Goal: Task Accomplishment & Management: Use online tool/utility

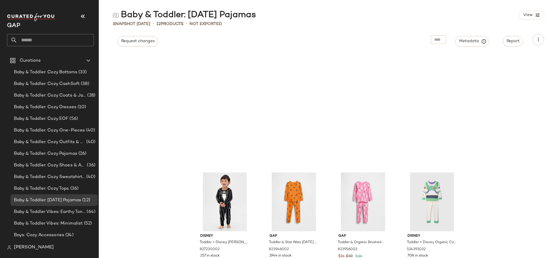
scroll to position [132, 0]
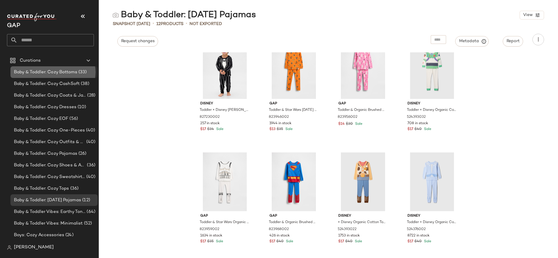
click at [69, 74] on span "Baby & Toddler: Cozy Bottoms" at bounding box center [45, 72] width 63 height 7
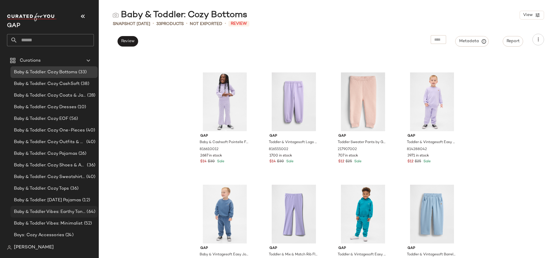
click at [70, 208] on div "Baby & Toddler Vibes: Earthy Tones (64)" at bounding box center [53, 212] width 87 height 12
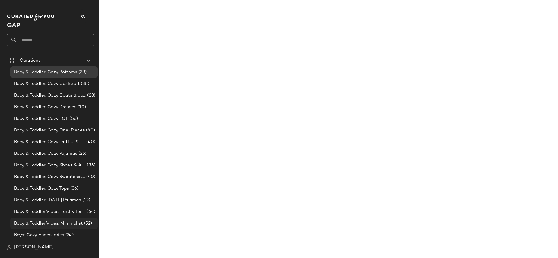
click at [73, 220] on span "Baby & Toddler Vibes: Minimalist" at bounding box center [48, 223] width 69 height 7
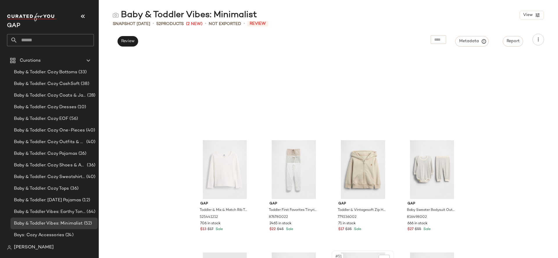
scroll to position [1254, 0]
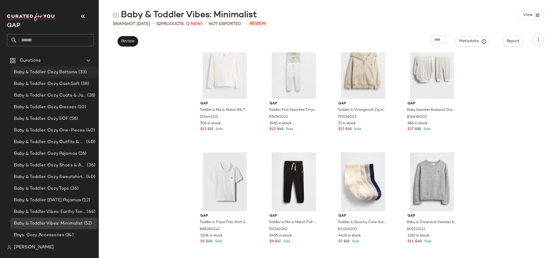
click at [69, 72] on span "Baby & Toddler: Cozy Bottoms" at bounding box center [45, 72] width 63 height 7
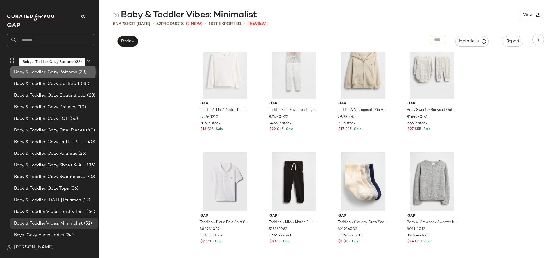
click at [69, 72] on span "Baby & Toddler: Cozy Bottoms" at bounding box center [45, 72] width 63 height 7
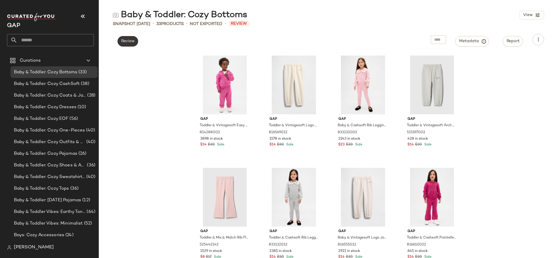
click at [132, 45] on button "Review" at bounding box center [127, 41] width 21 height 10
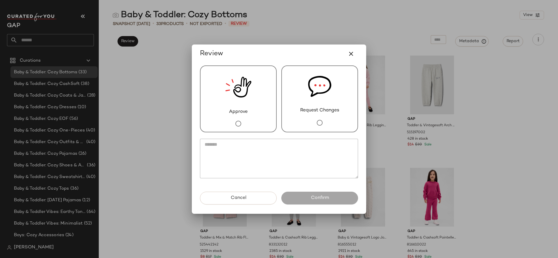
click at [230, 105] on img at bounding box center [238, 87] width 26 height 42
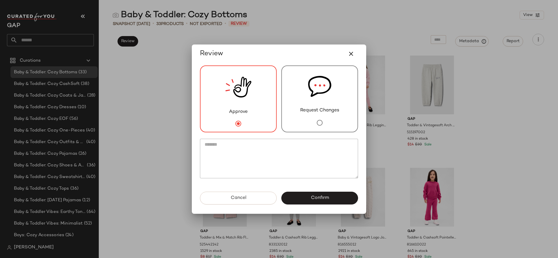
click at [251, 118] on div "Approve" at bounding box center [238, 98] width 77 height 67
click at [323, 105] on img at bounding box center [319, 86] width 23 height 41
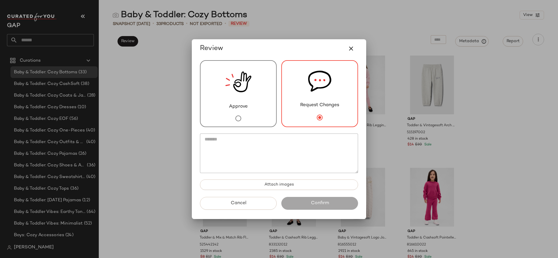
click at [244, 98] on img at bounding box center [238, 82] width 26 height 42
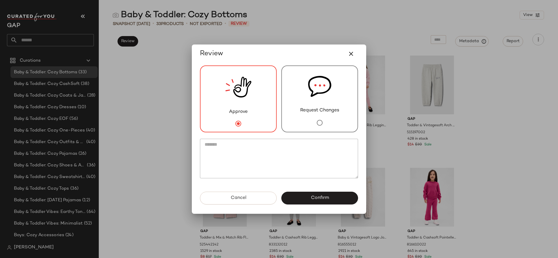
click at [335, 121] on div "Request Changes" at bounding box center [319, 98] width 77 height 67
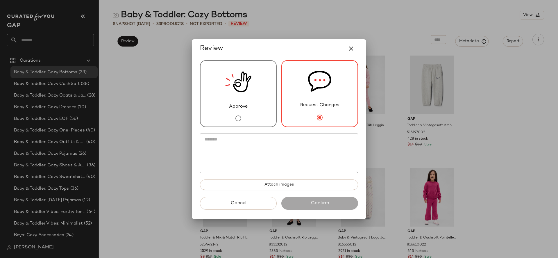
click at [252, 115] on div "Approve" at bounding box center [238, 93] width 77 height 67
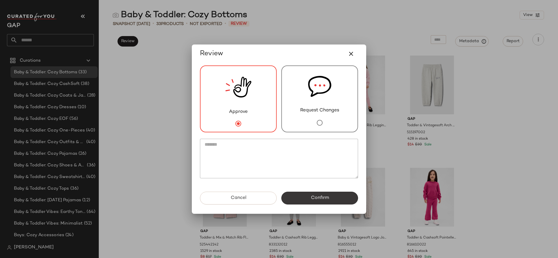
click at [308, 198] on button "Confirm" at bounding box center [319, 198] width 77 height 13
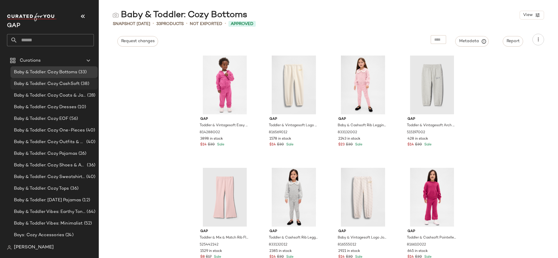
click at [67, 82] on span "Baby & Toddler: Cozy CashSoft" at bounding box center [47, 84] width 66 height 7
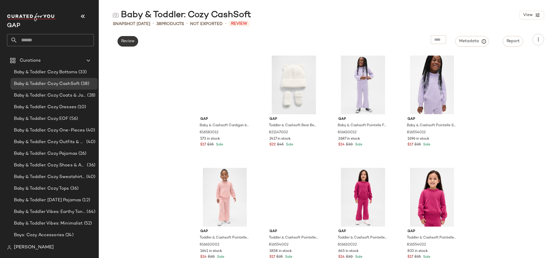
click at [135, 40] on span "Review" at bounding box center [128, 41] width 14 height 5
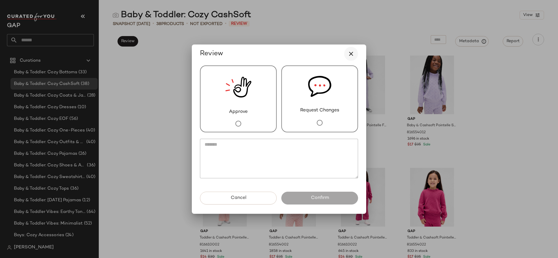
click at [354, 53] on icon "button" at bounding box center [351, 53] width 7 height 7
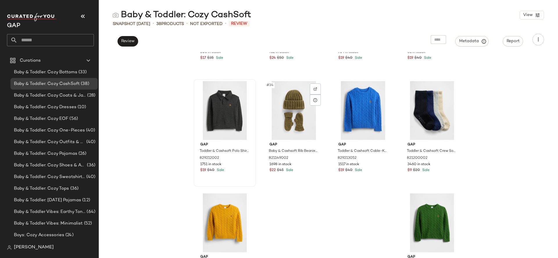
scroll to position [918, 0]
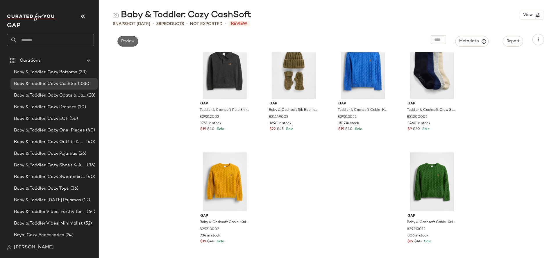
click at [127, 42] on span "Review" at bounding box center [128, 41] width 14 height 5
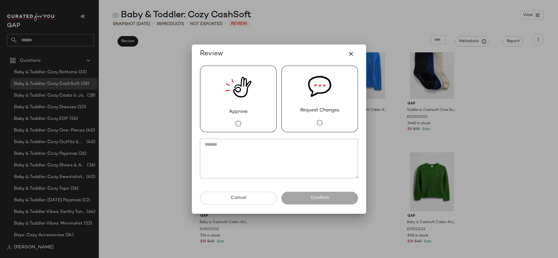
click at [240, 108] on img at bounding box center [238, 87] width 26 height 42
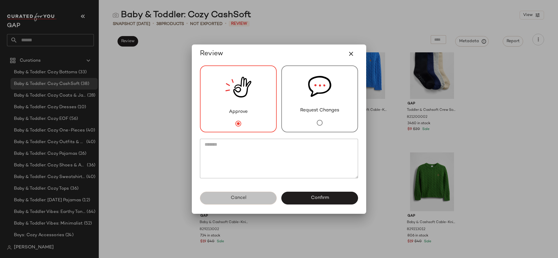
click at [246, 194] on button "Cancel" at bounding box center [238, 198] width 77 height 13
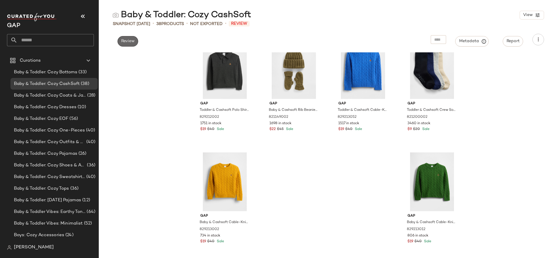
click at [128, 39] on span "Review" at bounding box center [128, 41] width 14 height 5
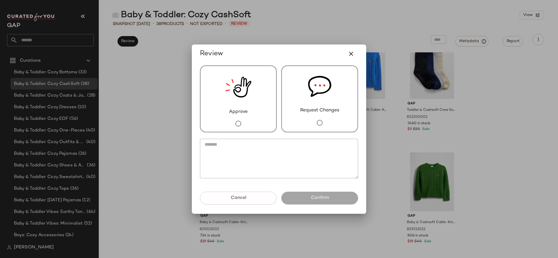
click at [294, 90] on div "Request Changes" at bounding box center [319, 98] width 77 height 67
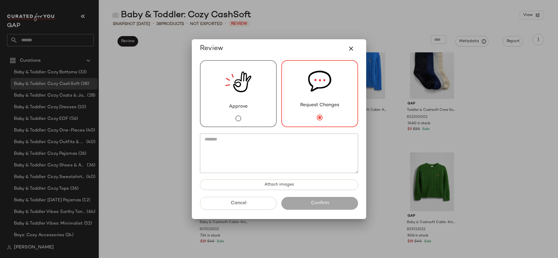
click at [267, 154] on textarea at bounding box center [279, 153] width 158 height 40
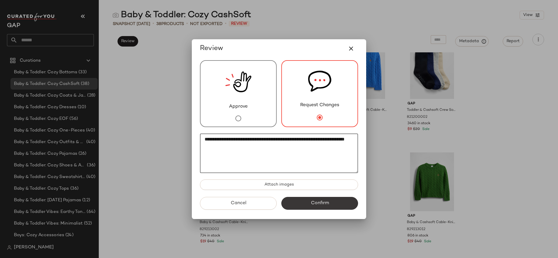
type textarea "**********"
click at [314, 203] on span "Confirm" at bounding box center [319, 203] width 18 height 6
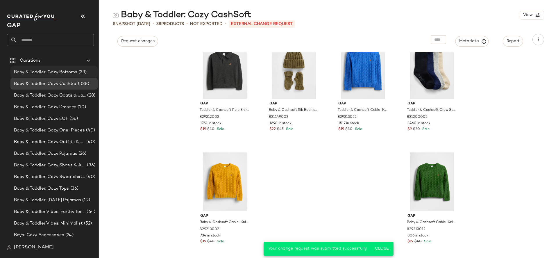
click at [76, 74] on span "Baby & Toddler: Cozy Bottoms" at bounding box center [45, 72] width 63 height 7
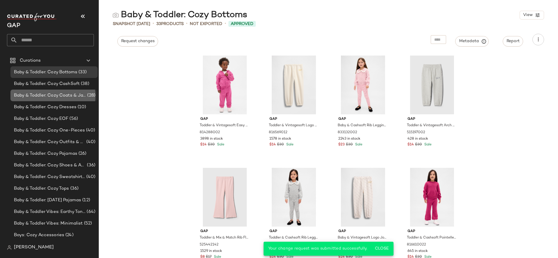
click at [63, 97] on span "Baby & Toddler: Cozy Coats & Jackets" at bounding box center [50, 95] width 72 height 7
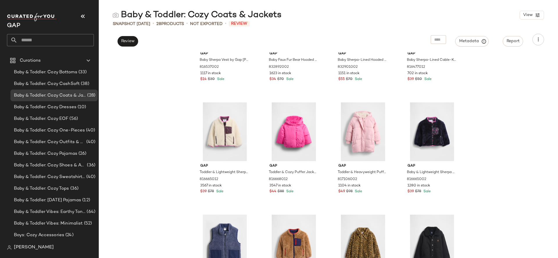
scroll to position [174, 0]
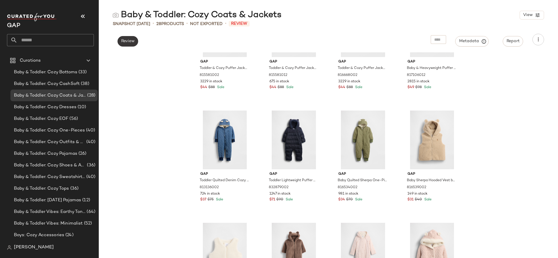
click at [127, 45] on button "Review" at bounding box center [127, 41] width 21 height 10
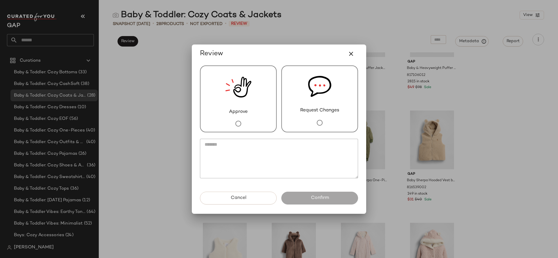
click at [229, 84] on img at bounding box center [238, 87] width 26 height 42
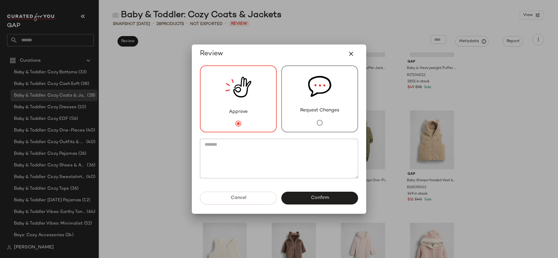
click at [302, 195] on button "Confirm" at bounding box center [319, 198] width 77 height 13
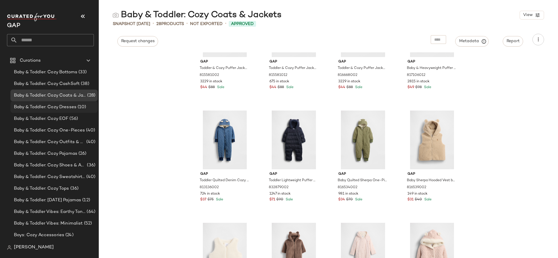
click at [79, 107] on span "(10)" at bounding box center [81, 107] width 10 height 7
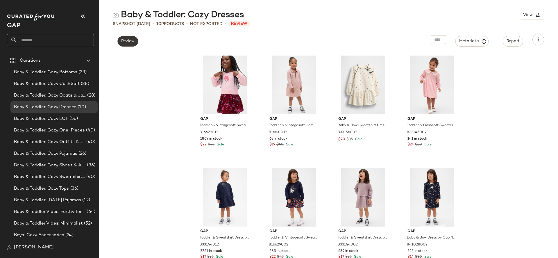
click at [128, 45] on button "Review" at bounding box center [127, 41] width 21 height 10
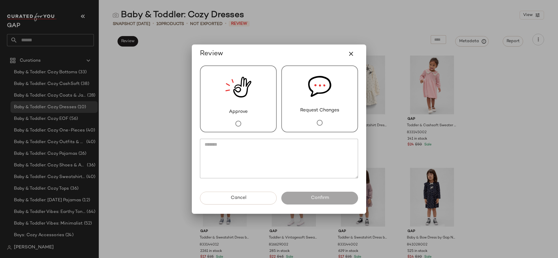
click at [244, 97] on img at bounding box center [238, 87] width 26 height 42
click at [309, 199] on button "Confirm" at bounding box center [319, 198] width 77 height 13
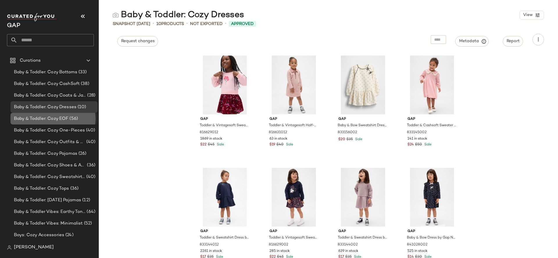
click at [66, 119] on span "Baby & Toddler: Cozy EOF" at bounding box center [41, 118] width 54 height 7
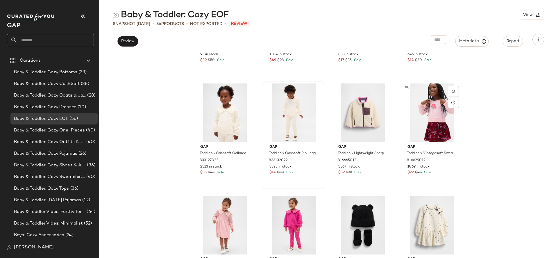
scroll to position [83, 0]
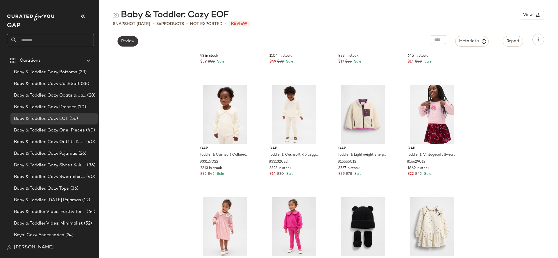
click at [132, 44] on button "Review" at bounding box center [127, 41] width 21 height 10
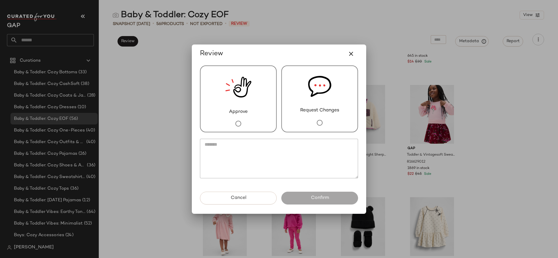
click at [233, 108] on img at bounding box center [238, 87] width 26 height 42
click at [312, 198] on span "Confirm" at bounding box center [319, 198] width 18 height 6
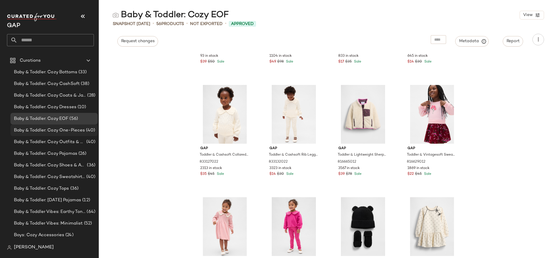
click at [77, 132] on span "Baby & Toddler: Cozy One-Pieces" at bounding box center [49, 130] width 71 height 7
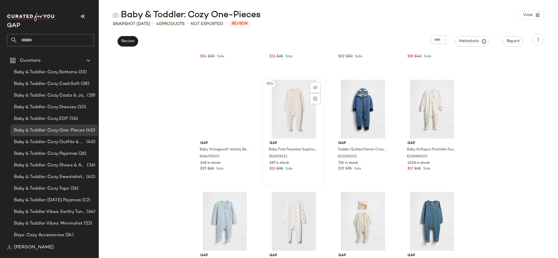
scroll to position [918, 0]
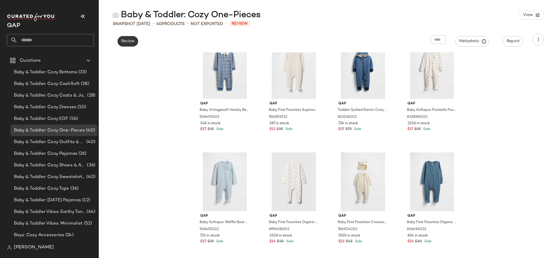
click at [132, 42] on span "Review" at bounding box center [128, 41] width 14 height 5
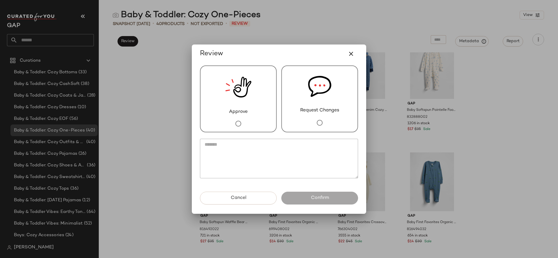
click at [228, 96] on img at bounding box center [238, 87] width 26 height 42
click at [305, 196] on button "Confirm" at bounding box center [319, 198] width 77 height 13
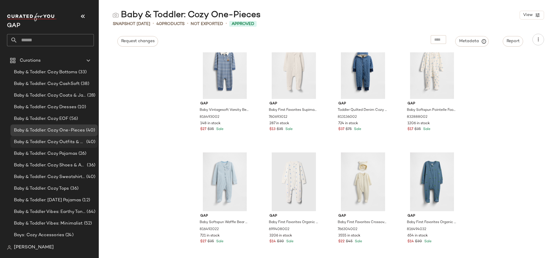
click at [80, 144] on span "Baby & Toddler: Cozy Outfits & Sets" at bounding box center [49, 142] width 71 height 7
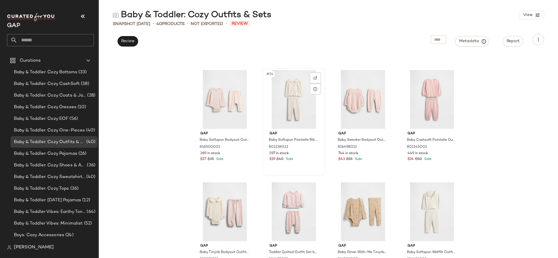
scroll to position [918, 0]
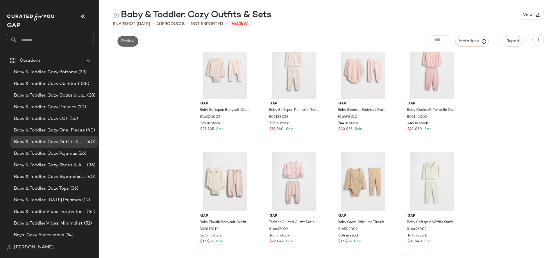
click at [130, 42] on span "Review" at bounding box center [128, 41] width 14 height 5
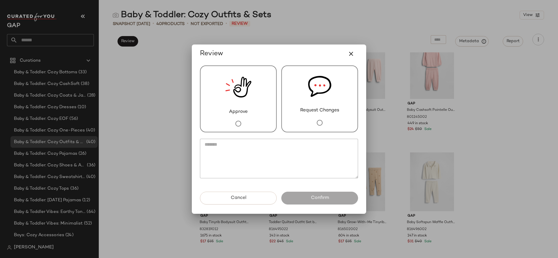
click at [243, 92] on img at bounding box center [238, 87] width 26 height 42
click at [307, 195] on button "Confirm" at bounding box center [319, 198] width 77 height 13
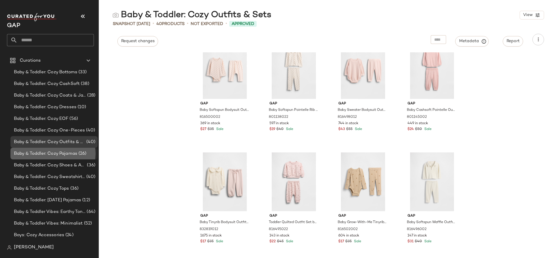
click at [72, 155] on span "Baby & Toddler: Cozy Pajamas" at bounding box center [45, 153] width 63 height 7
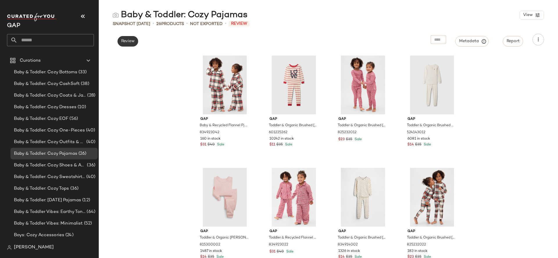
click at [129, 41] on span "Review" at bounding box center [128, 41] width 14 height 5
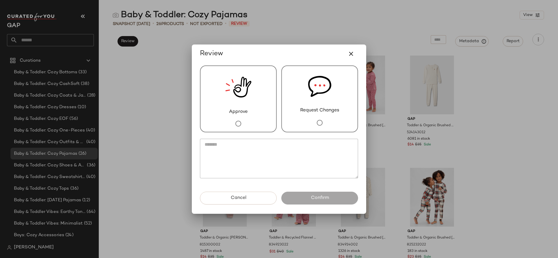
click at [252, 83] on div "Approve" at bounding box center [238, 98] width 77 height 67
click at [319, 201] on button "Confirm" at bounding box center [319, 198] width 77 height 13
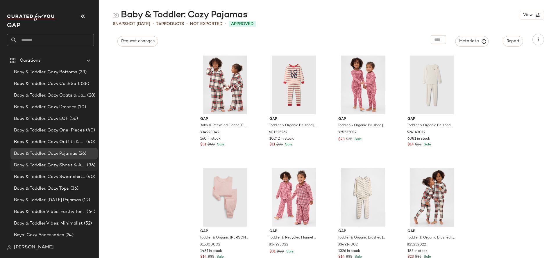
click at [78, 164] on span "Baby & Toddler: Cozy Shoes & Accessories" at bounding box center [50, 165] width 72 height 7
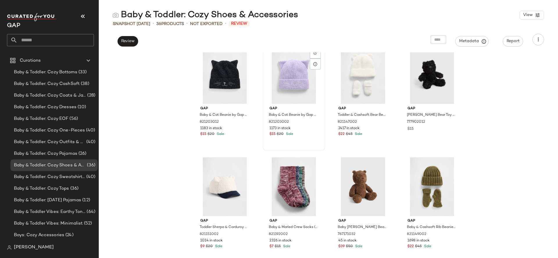
scroll to position [805, 0]
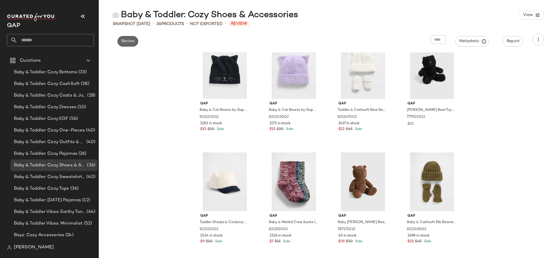
click at [128, 42] on span "Review" at bounding box center [128, 41] width 14 height 5
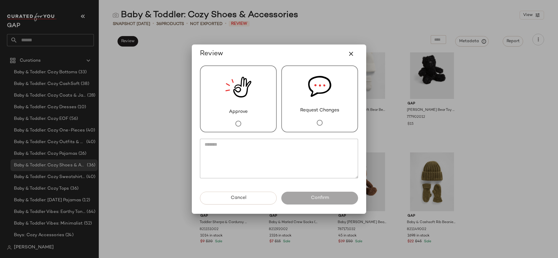
click at [237, 83] on img at bounding box center [238, 87] width 26 height 42
click at [304, 203] on button "Confirm" at bounding box center [319, 198] width 77 height 13
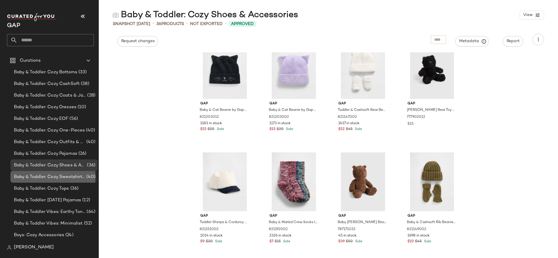
click at [70, 178] on span "Baby & Toddler: Cozy Sweatshirts & Sweatpants" at bounding box center [49, 177] width 71 height 7
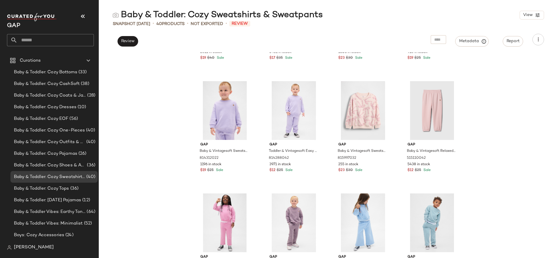
scroll to position [918, 0]
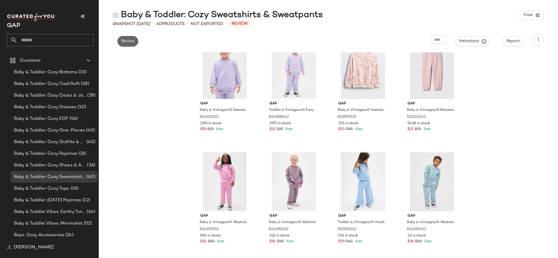
click at [131, 40] on span "Review" at bounding box center [128, 41] width 14 height 5
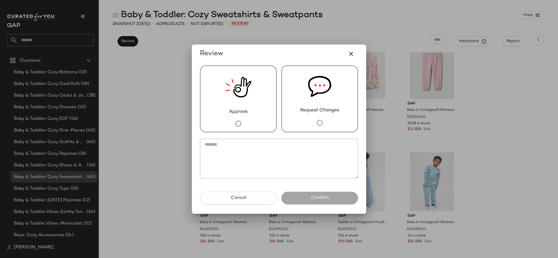
click at [256, 85] on div "Approve" at bounding box center [238, 98] width 77 height 67
click at [300, 197] on button "Confirm" at bounding box center [319, 198] width 77 height 13
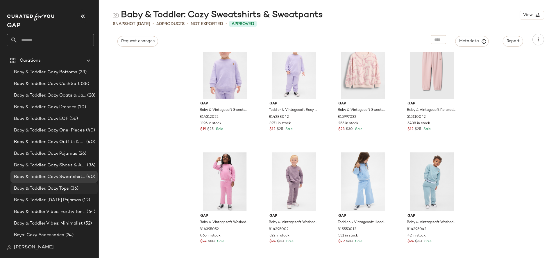
click at [69, 189] on span "Baby & Toddler: Cozy Tops" at bounding box center [41, 188] width 55 height 7
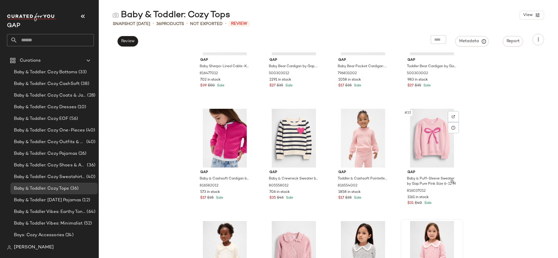
scroll to position [805, 0]
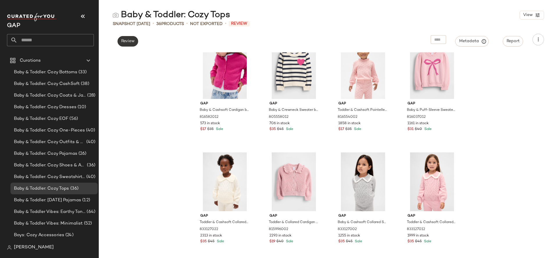
click at [126, 39] on span "Review" at bounding box center [128, 41] width 14 height 5
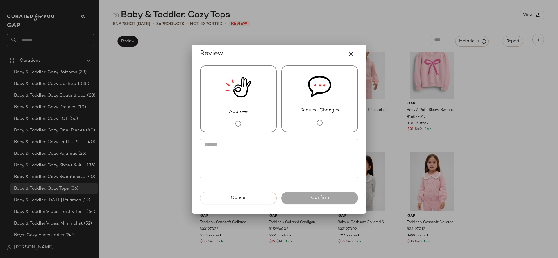
click at [316, 95] on img at bounding box center [319, 86] width 23 height 41
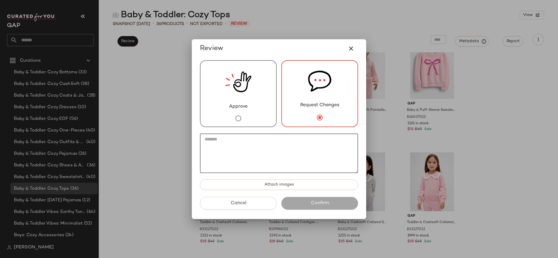
click at [290, 147] on textarea at bounding box center [279, 153] width 158 height 40
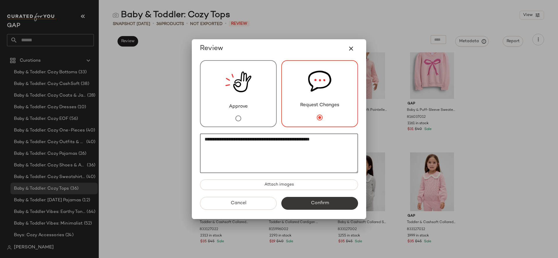
type textarea "**********"
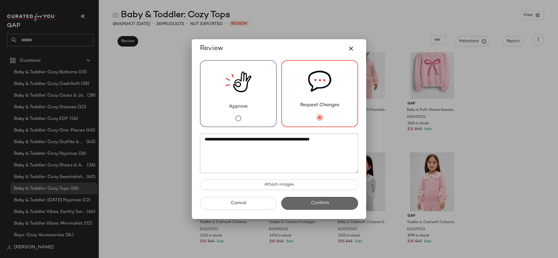
click at [297, 197] on button "Confirm" at bounding box center [319, 203] width 77 height 13
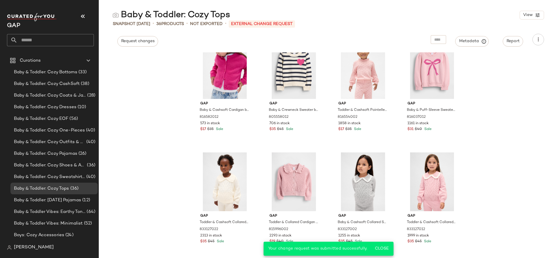
click at [75, 201] on span "Baby & Toddler: [DATE] Pajamas" at bounding box center [47, 200] width 67 height 7
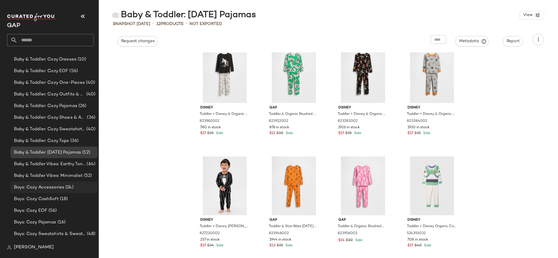
scroll to position [58, 0]
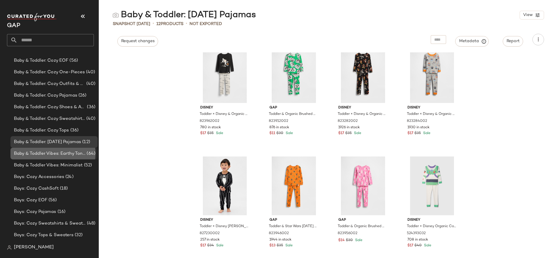
click at [69, 151] on span "Baby & Toddler Vibes: Earthy Tones" at bounding box center [49, 153] width 71 height 7
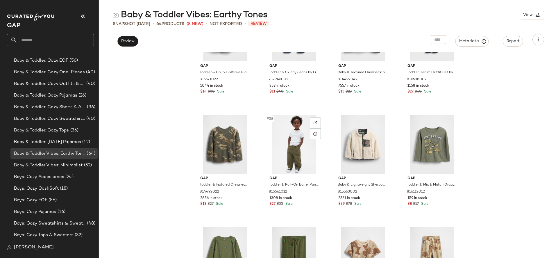
scroll to position [1591, 0]
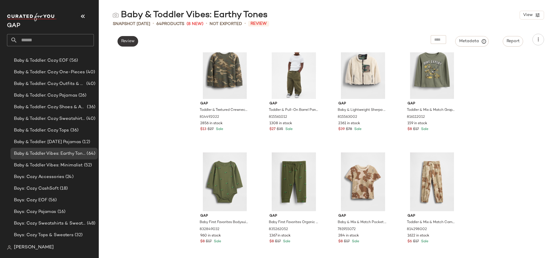
click at [123, 43] on span "Review" at bounding box center [128, 41] width 14 height 5
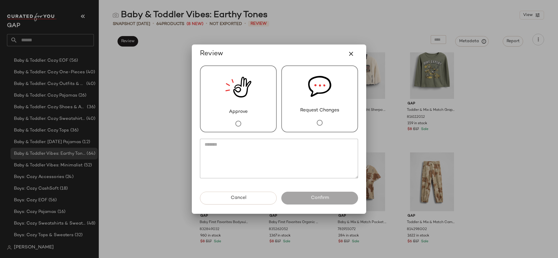
click at [251, 112] on div "Approve" at bounding box center [238, 98] width 77 height 67
click at [306, 203] on button "Confirm" at bounding box center [319, 198] width 77 height 13
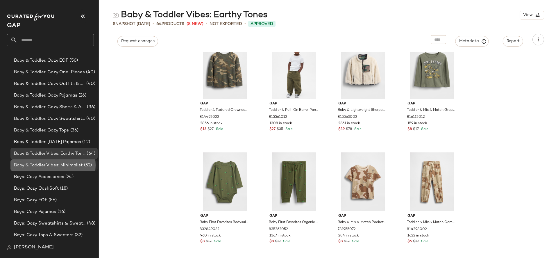
click at [72, 164] on span "Baby & Toddler Vibes: Minimalist" at bounding box center [48, 165] width 69 height 7
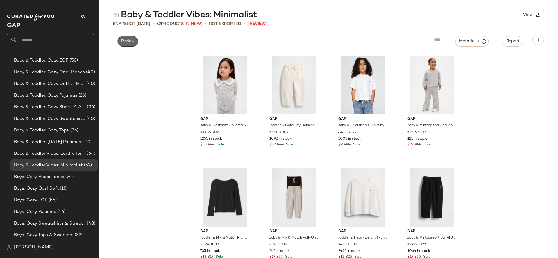
click at [125, 40] on span "Review" at bounding box center [128, 41] width 14 height 5
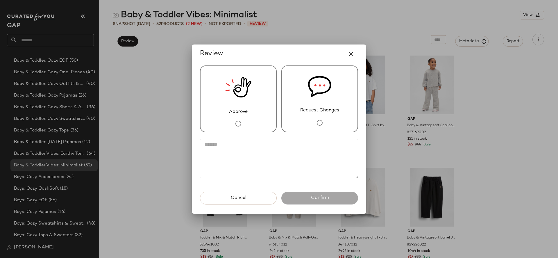
click at [235, 99] on img at bounding box center [238, 87] width 26 height 42
click at [318, 199] on span "Confirm" at bounding box center [319, 198] width 18 height 6
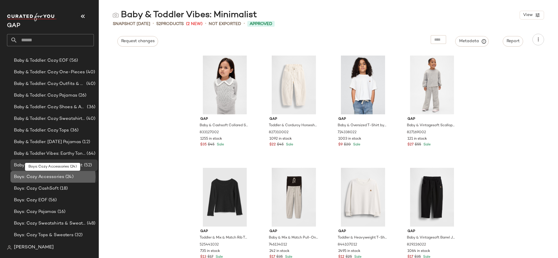
click at [73, 174] on span "(24)" at bounding box center [68, 177] width 9 height 7
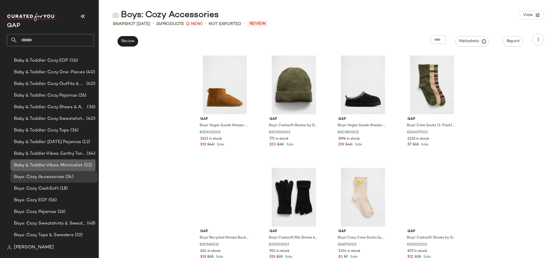
click at [67, 163] on span "Baby & Toddler Vibes: Minimalist" at bounding box center [48, 165] width 69 height 7
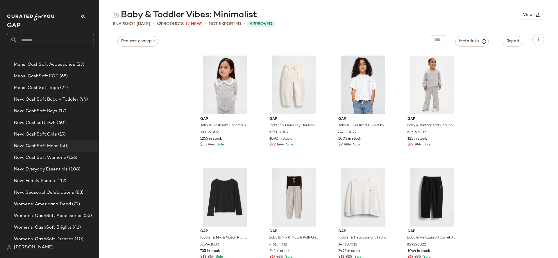
scroll to position [365, 0]
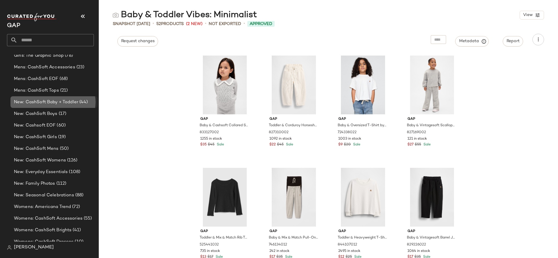
click at [66, 101] on span "New: CashSoft Baby + Toddler" at bounding box center [46, 102] width 64 height 7
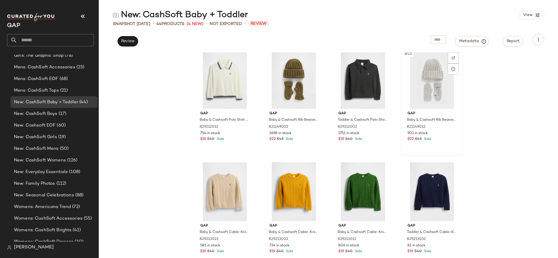
scroll to position [1030, 0]
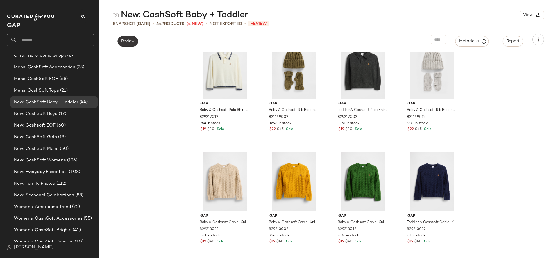
click at [131, 40] on span "Review" at bounding box center [128, 41] width 14 height 5
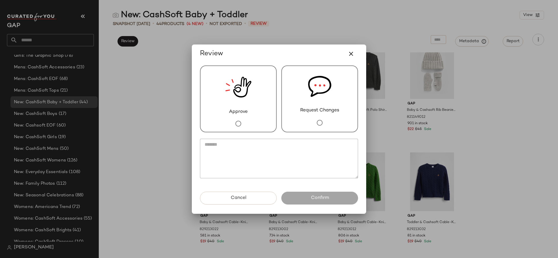
click at [235, 101] on img at bounding box center [238, 87] width 26 height 42
click at [318, 203] on button "Confirm" at bounding box center [319, 198] width 77 height 13
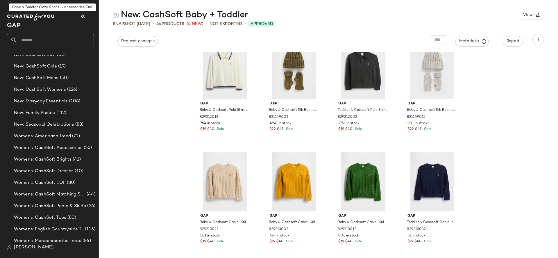
scroll to position [291, 0]
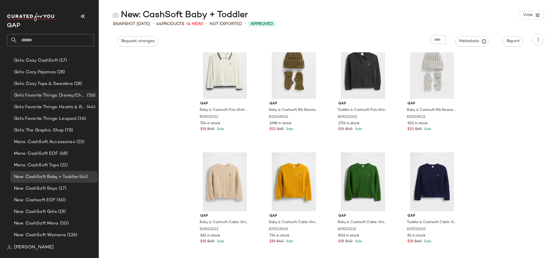
click at [58, 97] on span "Girls Favorite Things: Disney/Characters" at bounding box center [50, 95] width 72 height 7
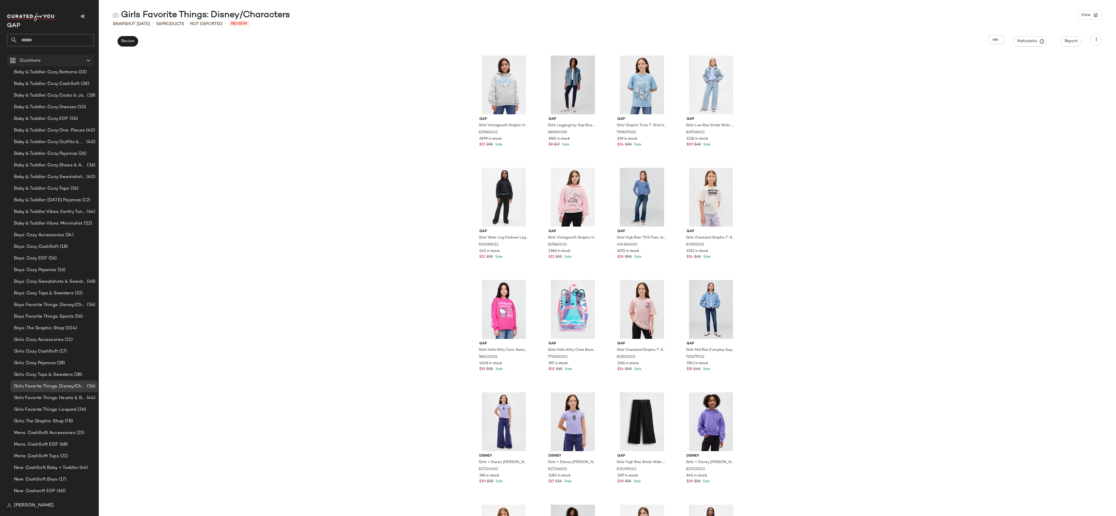
click at [90, 59] on icon at bounding box center [88, 60] width 7 height 7
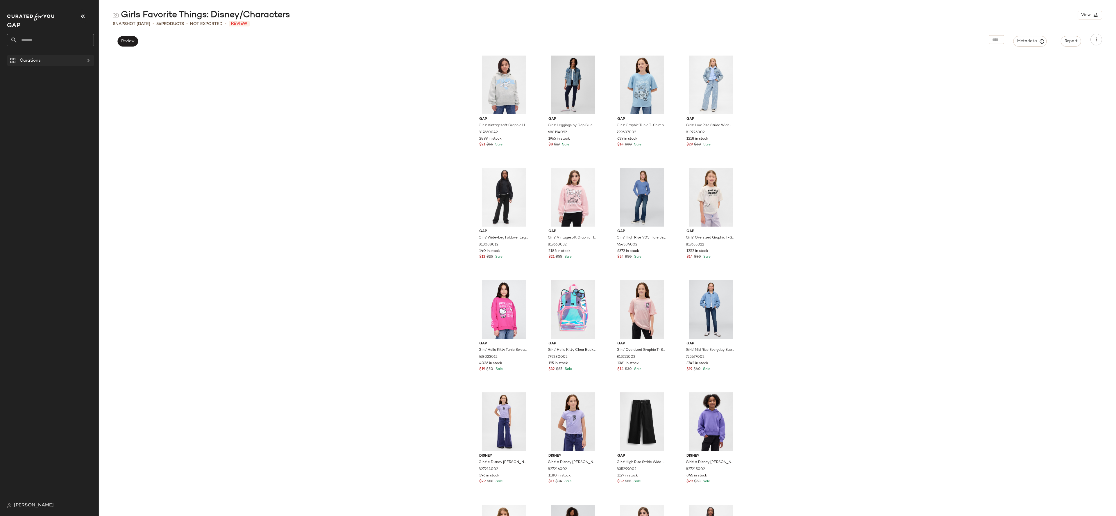
click at [90, 59] on icon at bounding box center [88, 60] width 7 height 7
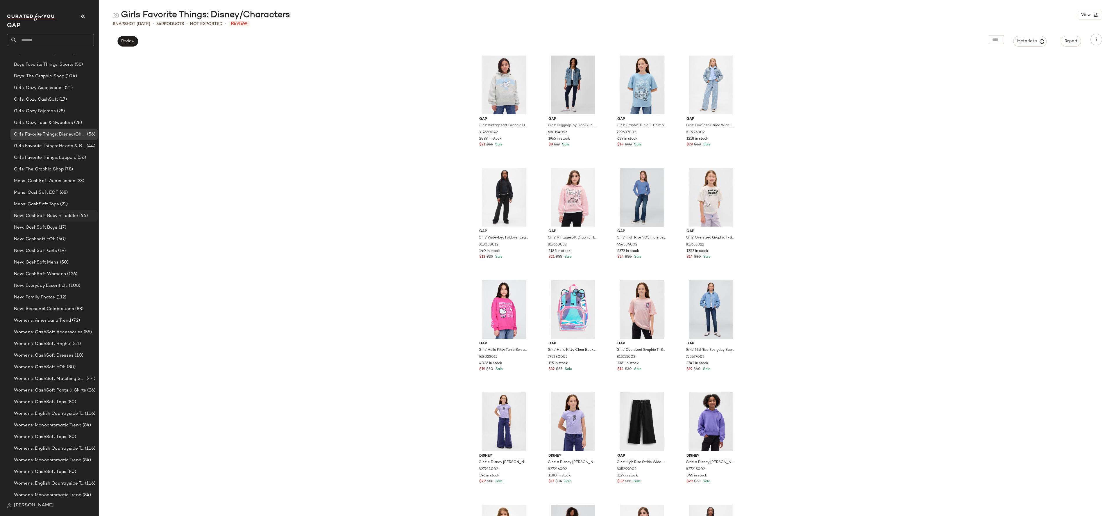
scroll to position [253, 0]
